Goal: Register for event/course: Register for event/course

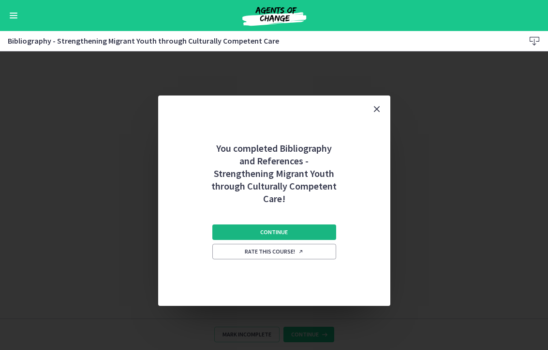
click at [285, 233] on span "Continue" at bounding box center [274, 232] width 28 height 8
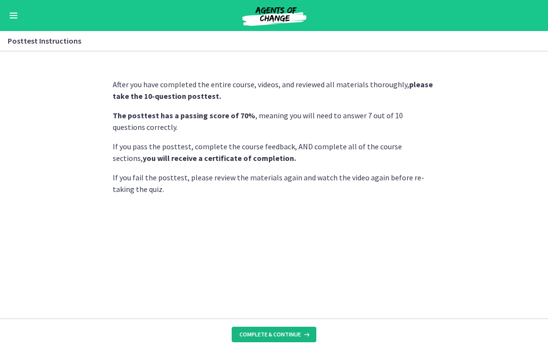
click at [266, 327] on button "Complete & continue" at bounding box center [274, 333] width 85 height 15
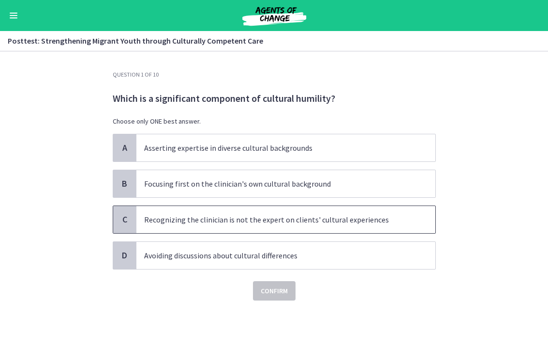
click at [252, 232] on span "Recognizing the clinician is not the expert on clients' cultural experiences" at bounding box center [286, 219] width 299 height 27
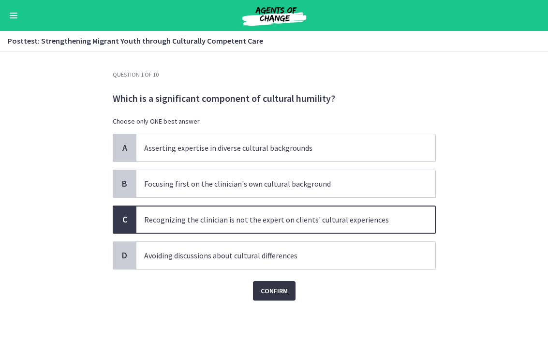
click at [270, 291] on span "Confirm" at bounding box center [274, 291] width 27 height 12
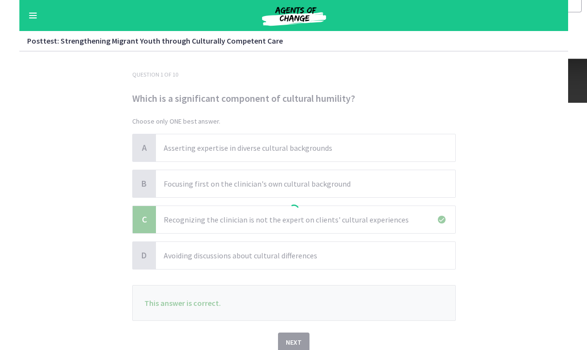
scroll to position [41, 0]
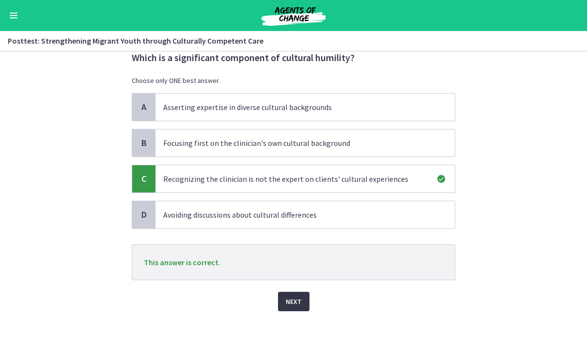
click at [300, 295] on span "Next" at bounding box center [294, 301] width 16 height 12
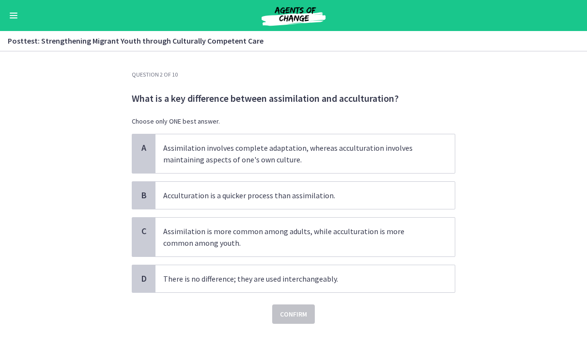
click at [174, 102] on p "What is a key difference between assimilation and acculturation?" at bounding box center [293, 98] width 323 height 13
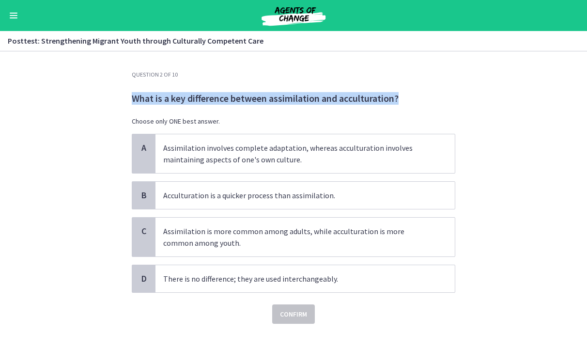
click at [174, 102] on p "What is a key difference between assimilation and acculturation?" at bounding box center [293, 98] width 323 height 13
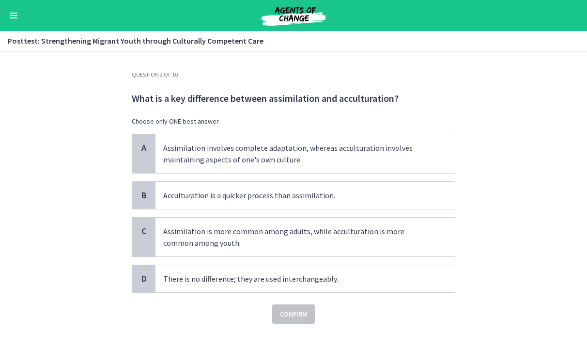
click at [144, 95] on p "What is a key difference between assimilation and acculturation?" at bounding box center [293, 98] width 323 height 13
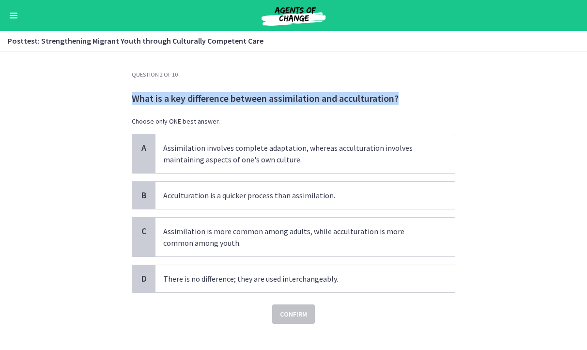
click at [144, 95] on p "What is a key difference between assimilation and acculturation?" at bounding box center [293, 98] width 323 height 13
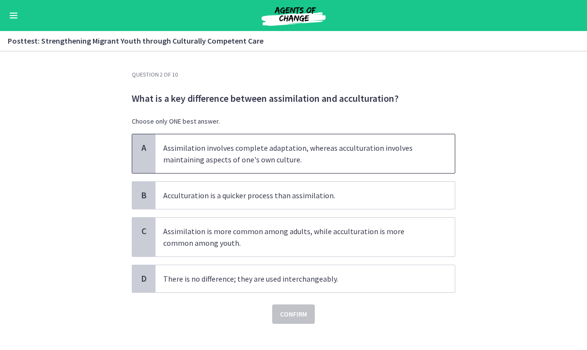
click at [200, 145] on p "Assimilation involves complete adaptation, whereas acculturation involves maint…" at bounding box center [295, 153] width 264 height 23
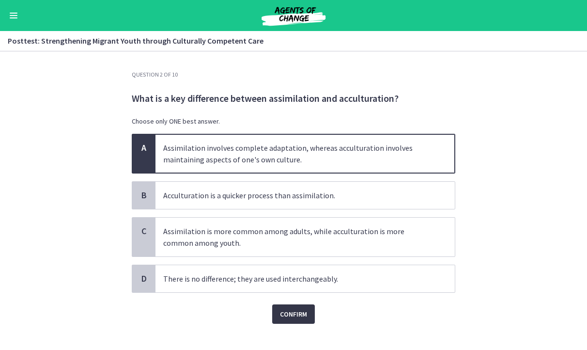
click at [283, 311] on span "Confirm" at bounding box center [293, 314] width 27 height 12
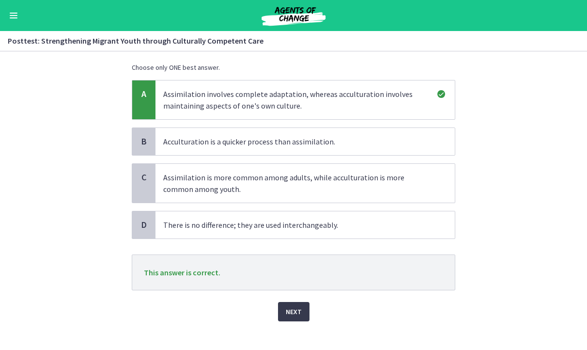
scroll to position [64, 0]
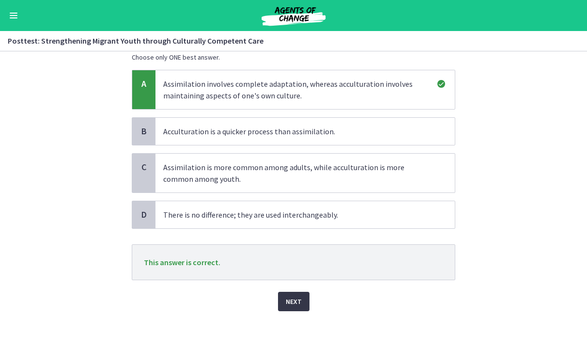
click at [300, 296] on span "Next" at bounding box center [294, 301] width 16 height 12
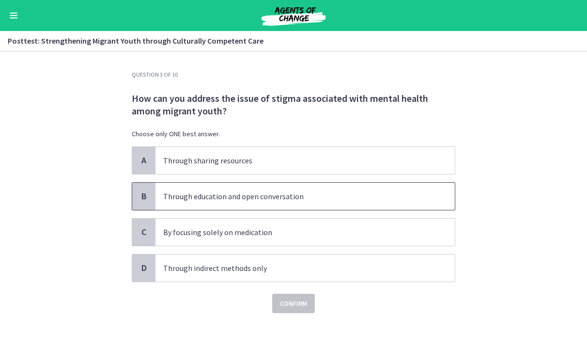
click at [264, 195] on p "Through education and open conversation" at bounding box center [295, 196] width 264 height 12
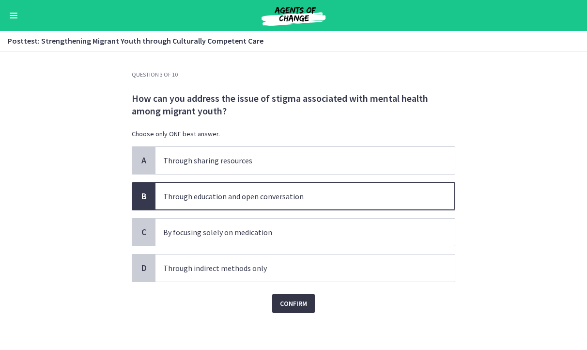
click at [307, 307] on button "Confirm" at bounding box center [293, 302] width 43 height 19
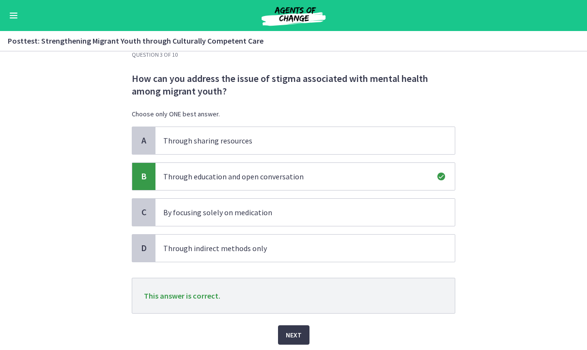
scroll to position [39, 0]
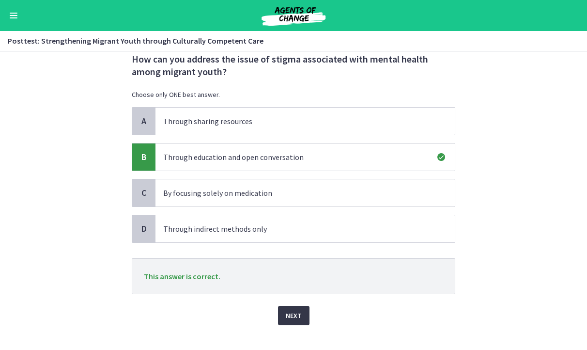
click at [296, 310] on span "Next" at bounding box center [294, 315] width 16 height 12
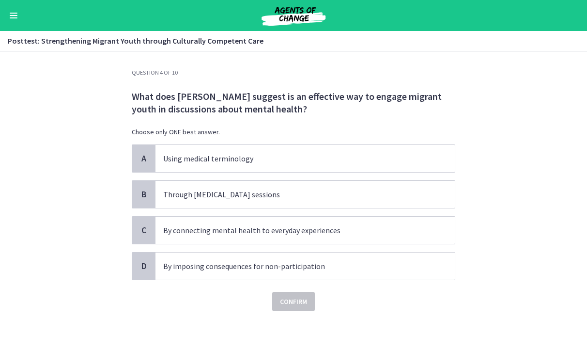
scroll to position [0, 0]
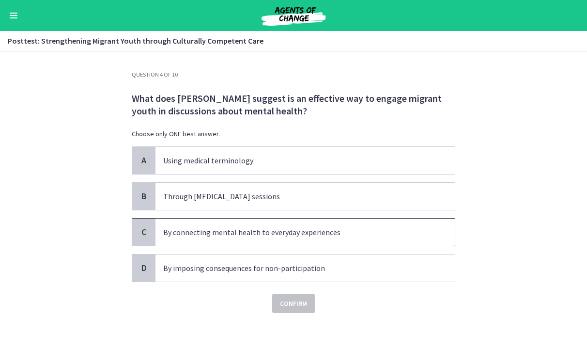
click at [214, 234] on p "By connecting mental health to everyday experiences" at bounding box center [295, 232] width 264 height 12
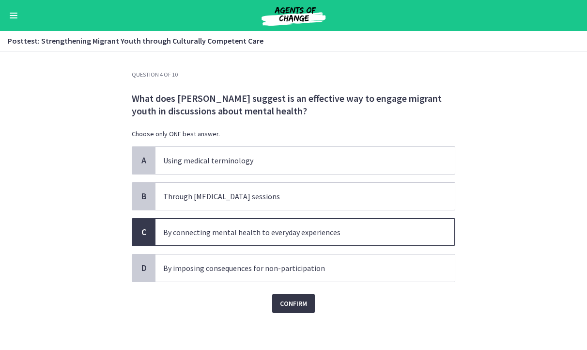
click at [296, 296] on button "Confirm" at bounding box center [293, 302] width 43 height 19
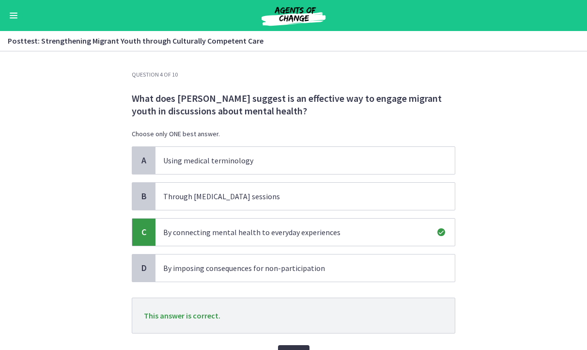
scroll to position [25, 0]
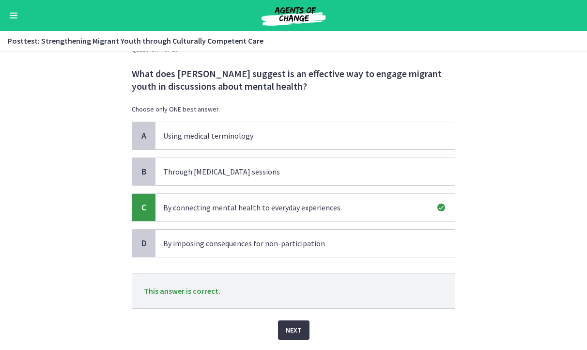
click at [292, 329] on span "Next" at bounding box center [294, 330] width 16 height 12
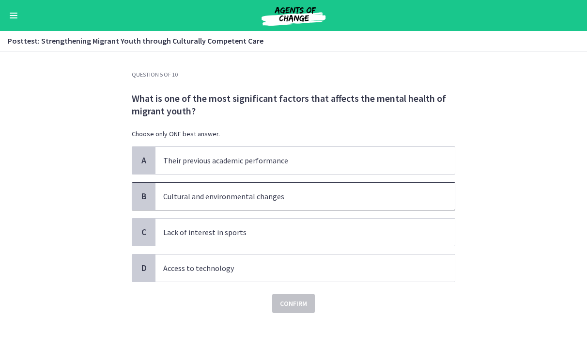
click at [253, 201] on p "Cultural and environmental changes" at bounding box center [295, 196] width 264 height 12
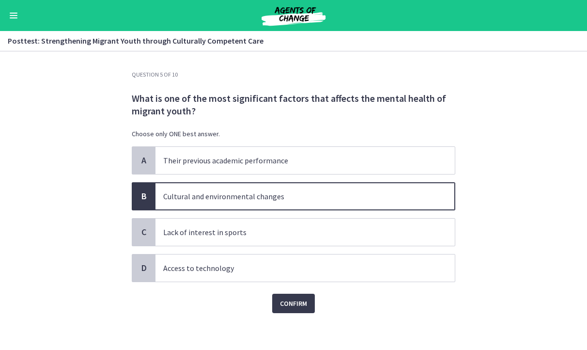
click at [284, 312] on div "Question 5 of 10 What is one of the most significant factors that affects the m…" at bounding box center [293, 210] width 339 height 279
click at [285, 308] on span "Confirm" at bounding box center [293, 303] width 27 height 12
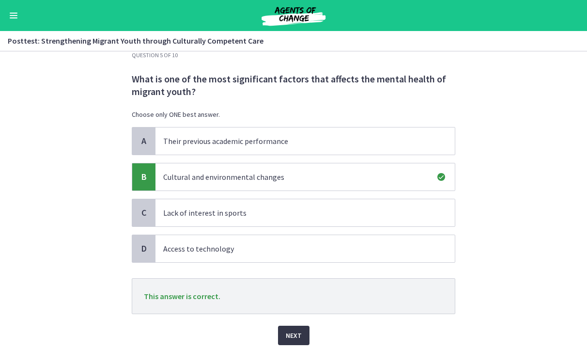
scroll to position [39, 0]
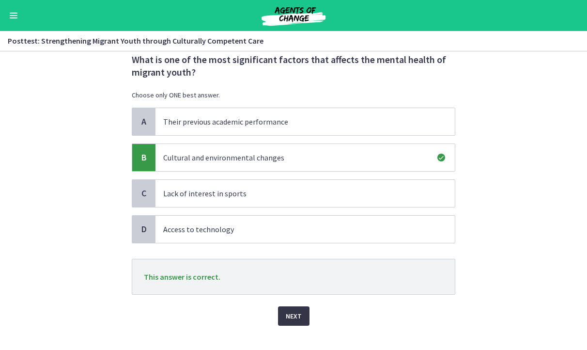
click at [301, 314] on span "Next" at bounding box center [294, 316] width 16 height 12
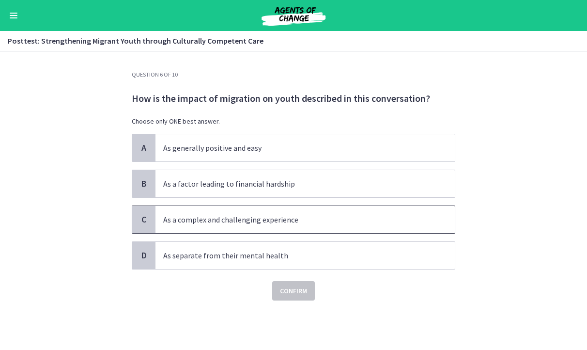
click at [232, 229] on span "As a complex and challenging experience" at bounding box center [304, 219] width 299 height 27
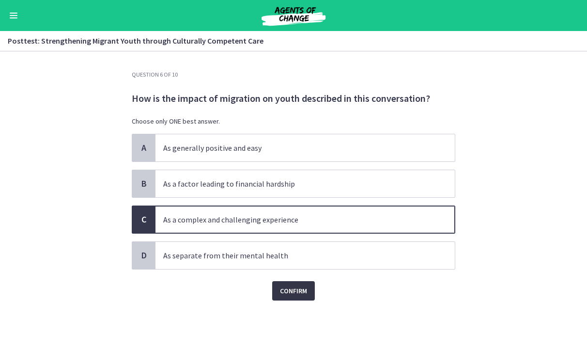
click at [299, 294] on span "Confirm" at bounding box center [293, 291] width 27 height 12
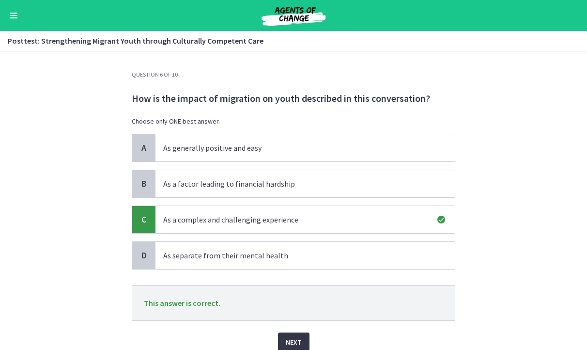
scroll to position [41, 0]
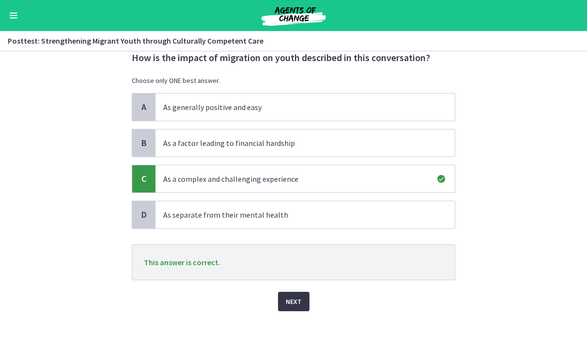
click at [299, 297] on span "Next" at bounding box center [294, 301] width 16 height 12
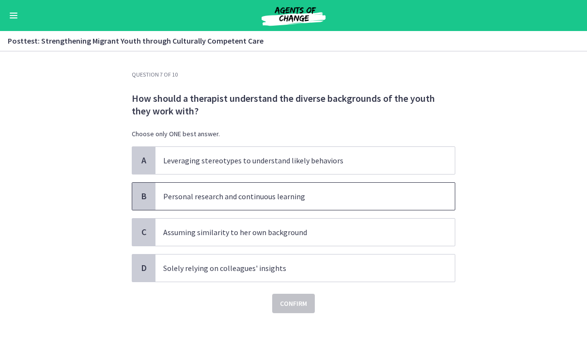
click at [286, 207] on span "Personal research and continuous learning" at bounding box center [304, 195] width 299 height 27
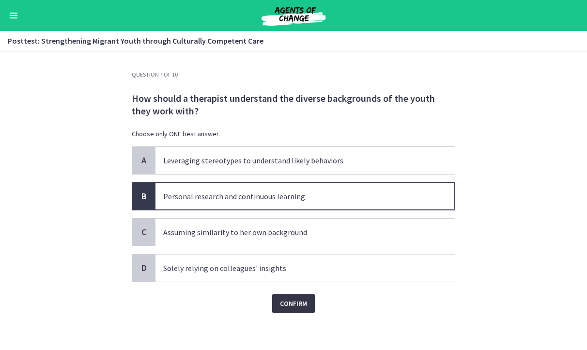
click at [304, 304] on span "Confirm" at bounding box center [293, 303] width 27 height 12
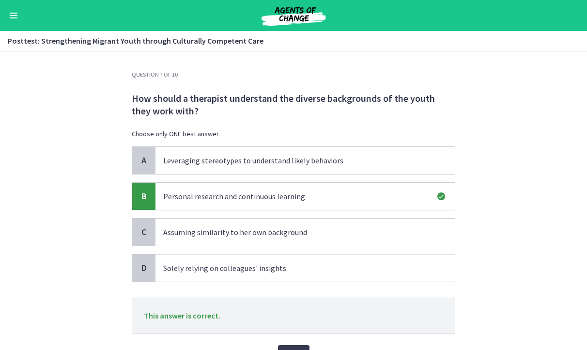
scroll to position [53, 0]
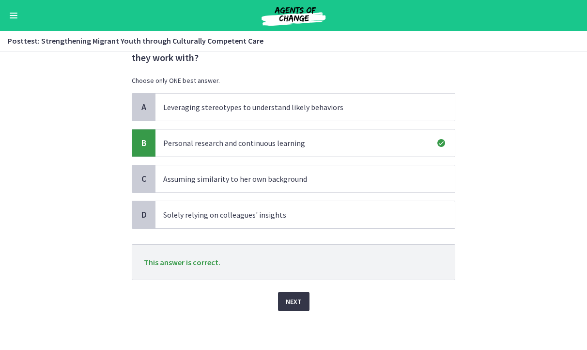
click at [298, 301] on span "Next" at bounding box center [294, 301] width 16 height 12
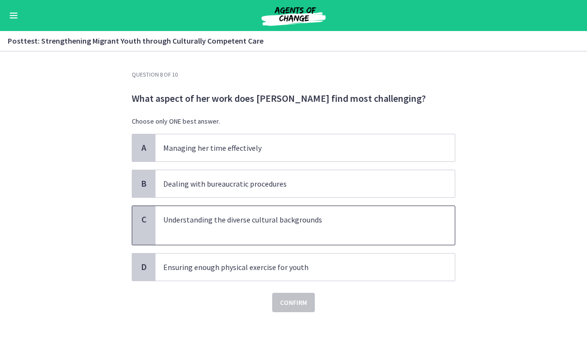
click at [194, 221] on p "Understanding the diverse cultural backgrounds" at bounding box center [295, 219] width 264 height 12
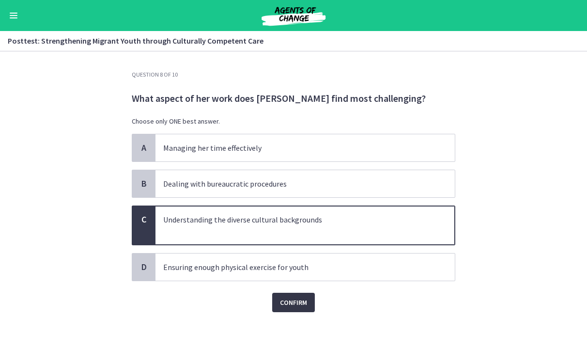
click at [289, 304] on span "Confirm" at bounding box center [293, 302] width 27 height 12
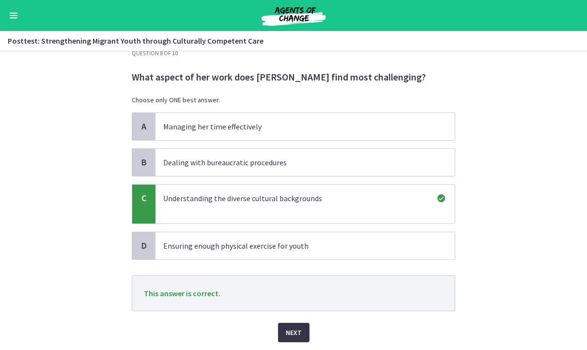
scroll to position [27, 0]
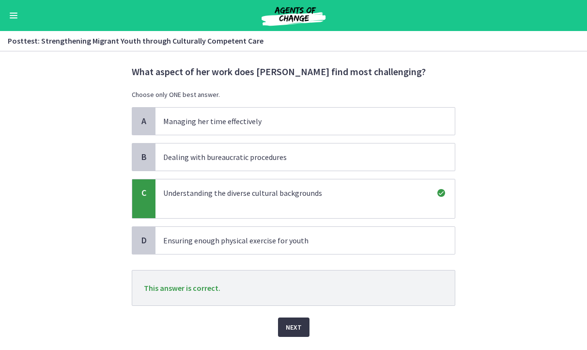
click at [292, 328] on span "Next" at bounding box center [294, 327] width 16 height 12
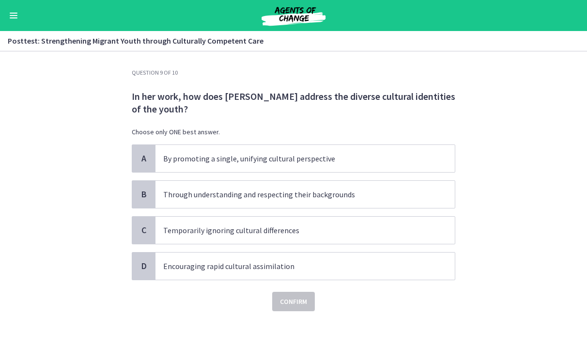
scroll to position [0, 0]
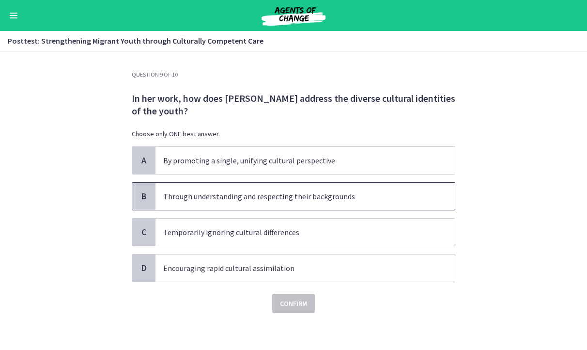
click at [271, 205] on span "Through understanding and respecting their backgrounds" at bounding box center [304, 195] width 299 height 27
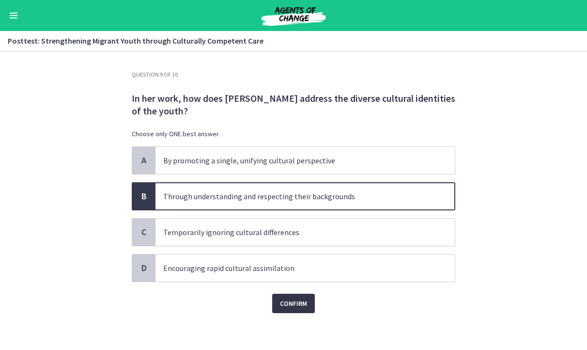
click at [289, 301] on span "Confirm" at bounding box center [293, 303] width 27 height 12
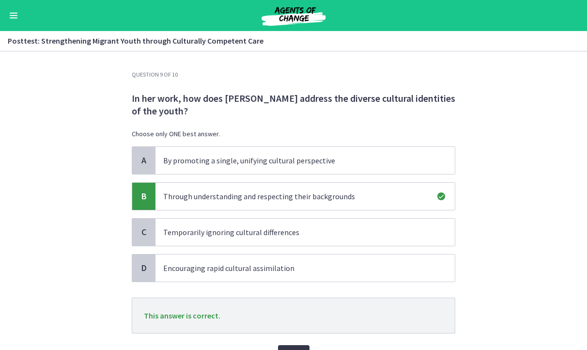
scroll to position [15, 0]
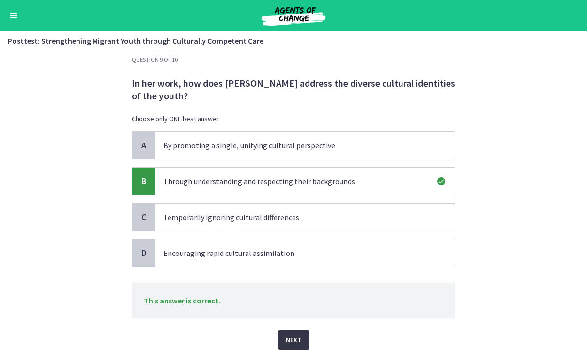
click at [300, 334] on span "Next" at bounding box center [294, 340] width 16 height 12
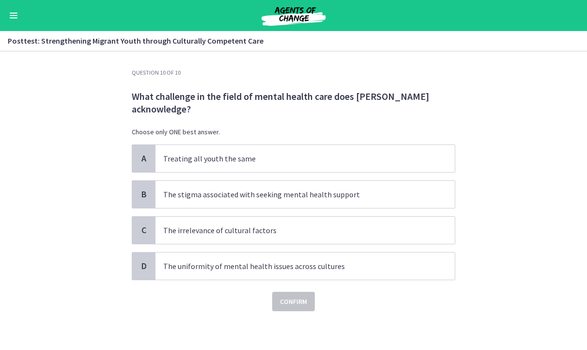
scroll to position [0, 0]
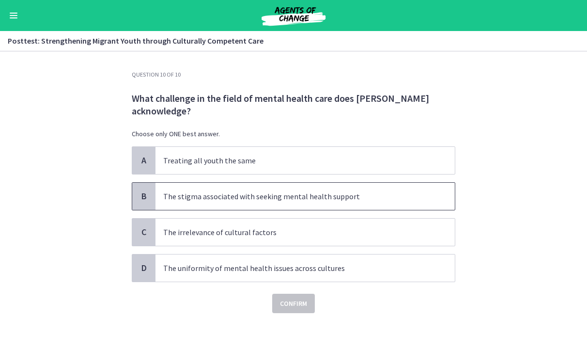
click at [275, 200] on p "The stigma associated with seeking mental health support" at bounding box center [295, 196] width 264 height 12
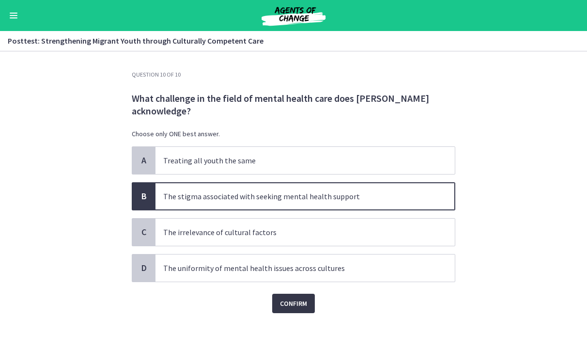
click at [295, 305] on span "Confirm" at bounding box center [293, 303] width 27 height 12
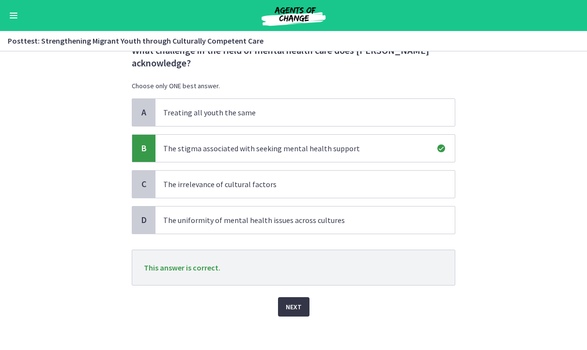
scroll to position [53, 0]
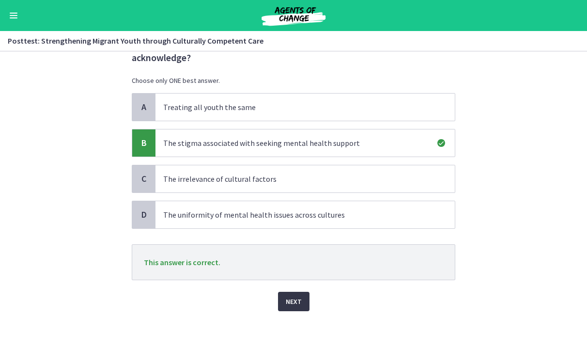
click at [296, 300] on span "Next" at bounding box center [294, 301] width 16 height 12
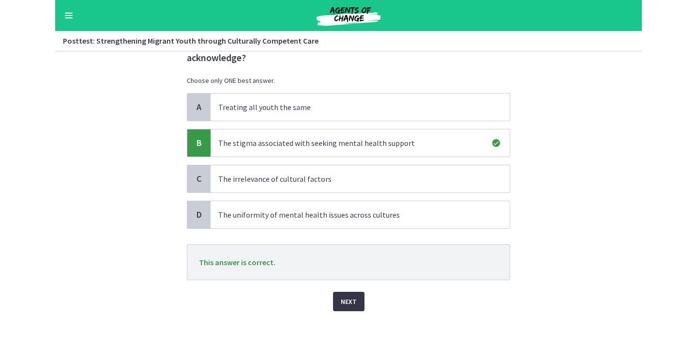
scroll to position [0, 0]
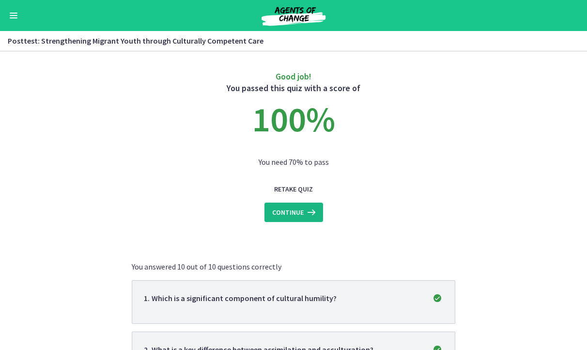
click at [315, 211] on icon at bounding box center [311, 212] width 14 height 12
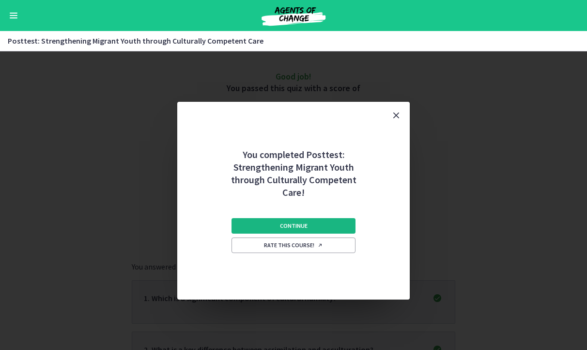
click at [303, 229] on button "Continue" at bounding box center [293, 225] width 124 height 15
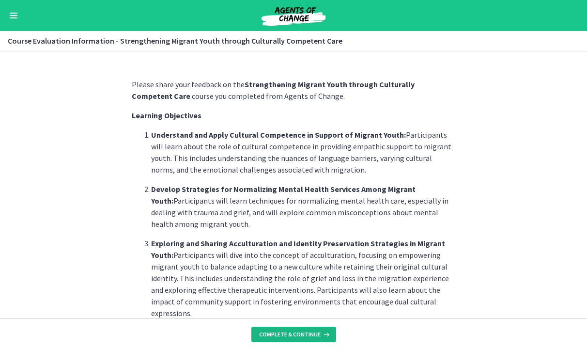
click at [280, 334] on span "Complete & continue" at bounding box center [289, 334] width 61 height 8
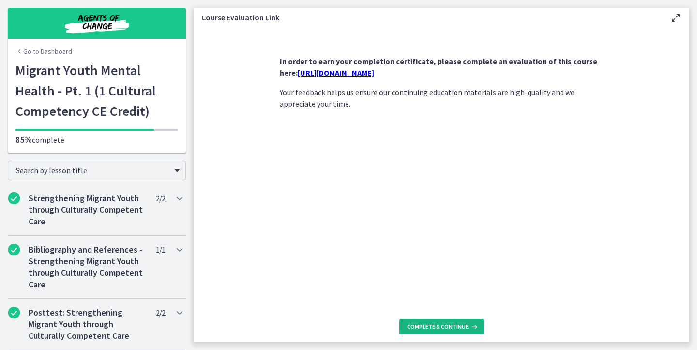
click at [447, 329] on span "Complete & continue" at bounding box center [437, 326] width 61 height 8
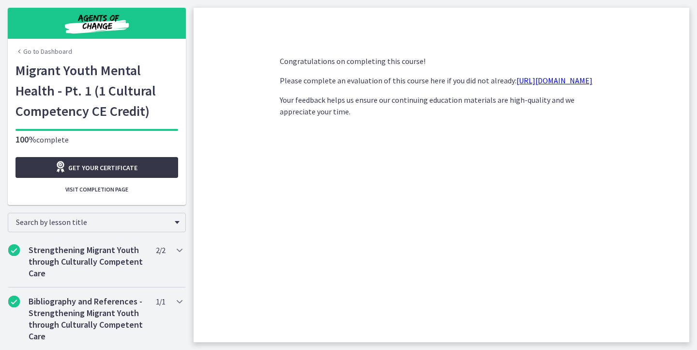
click at [115, 166] on span "Get your certificate" at bounding box center [102, 168] width 69 height 12
click at [38, 54] on link "Go to Dashboard" at bounding box center [43, 51] width 57 height 10
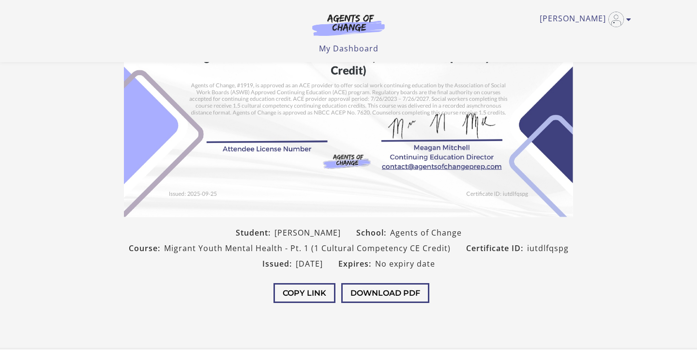
scroll to position [176, 0]
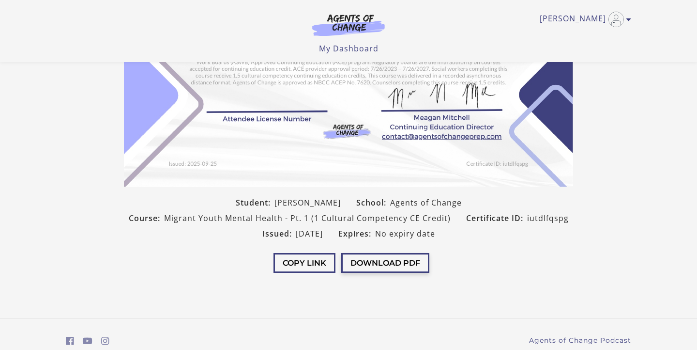
click at [374, 260] on button "Download PDF" at bounding box center [385, 263] width 88 height 20
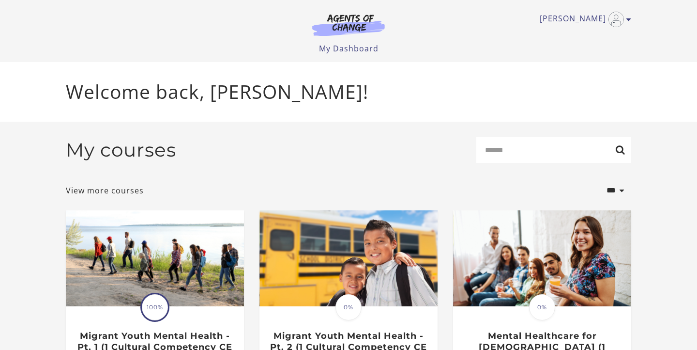
scroll to position [39, 0]
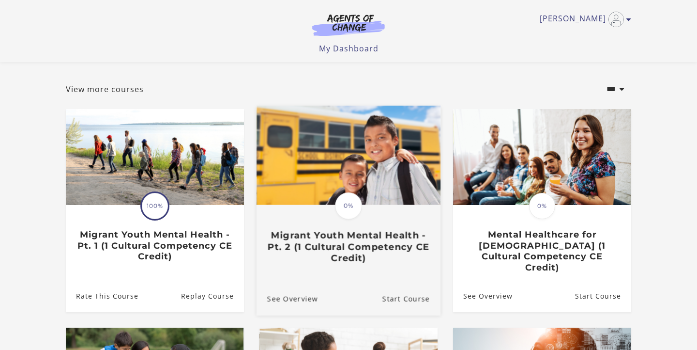
click at [308, 235] on h3 "Migrant Youth Mental Health - Pt. 2 (1 Cultural Competency CE Credit)" at bounding box center [348, 246] width 163 height 34
